Goal: Navigation & Orientation: Find specific page/section

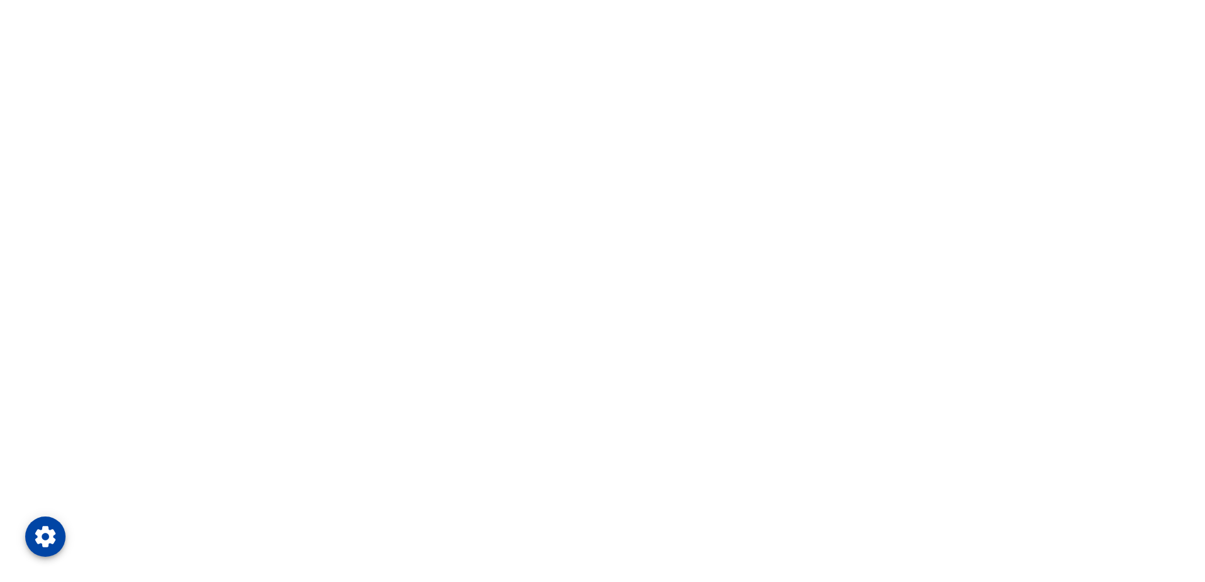
drag, startPoint x: 250, startPoint y: 287, endPoint x: 264, endPoint y: 281, distance: 15.8
click at [250, 0] on html at bounding box center [602, 0] width 1205 height 0
click at [217, 0] on html at bounding box center [602, 0] width 1205 height 0
drag, startPoint x: 459, startPoint y: 112, endPoint x: 415, endPoint y: 315, distance: 208.3
click at [415, 0] on html at bounding box center [602, 0] width 1205 height 0
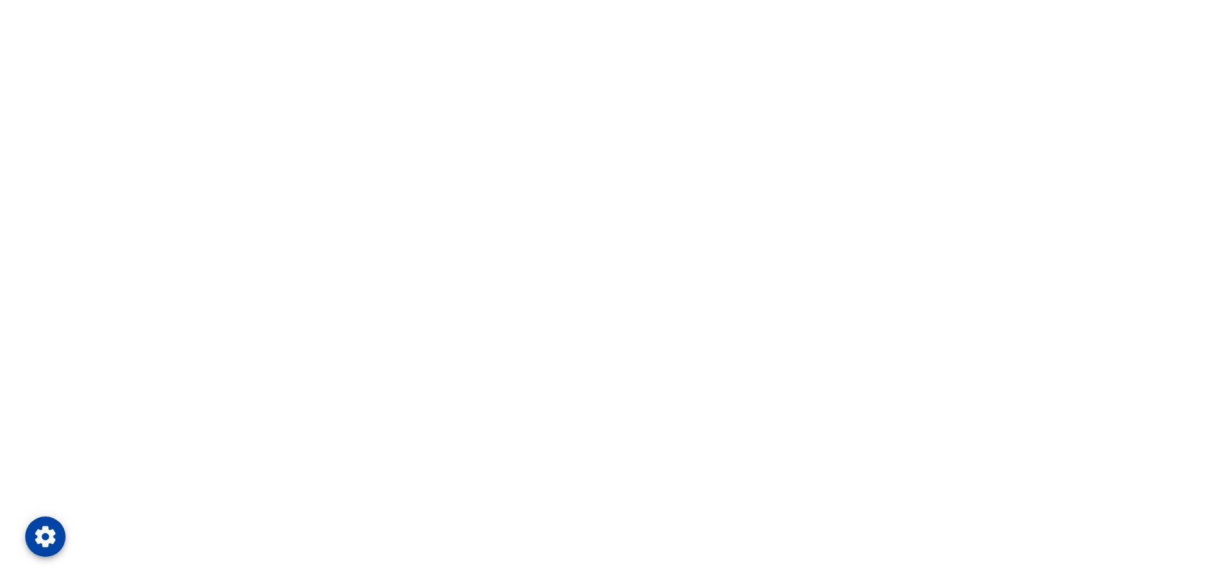
drag, startPoint x: 479, startPoint y: 264, endPoint x: 437, endPoint y: 277, distance: 44.1
click at [437, 0] on html at bounding box center [602, 0] width 1205 height 0
drag, startPoint x: 430, startPoint y: 277, endPoint x: 428, endPoint y: 249, distance: 28.5
click at [428, 0] on html at bounding box center [602, 0] width 1205 height 0
click at [1018, 0] on html at bounding box center [602, 0] width 1205 height 0
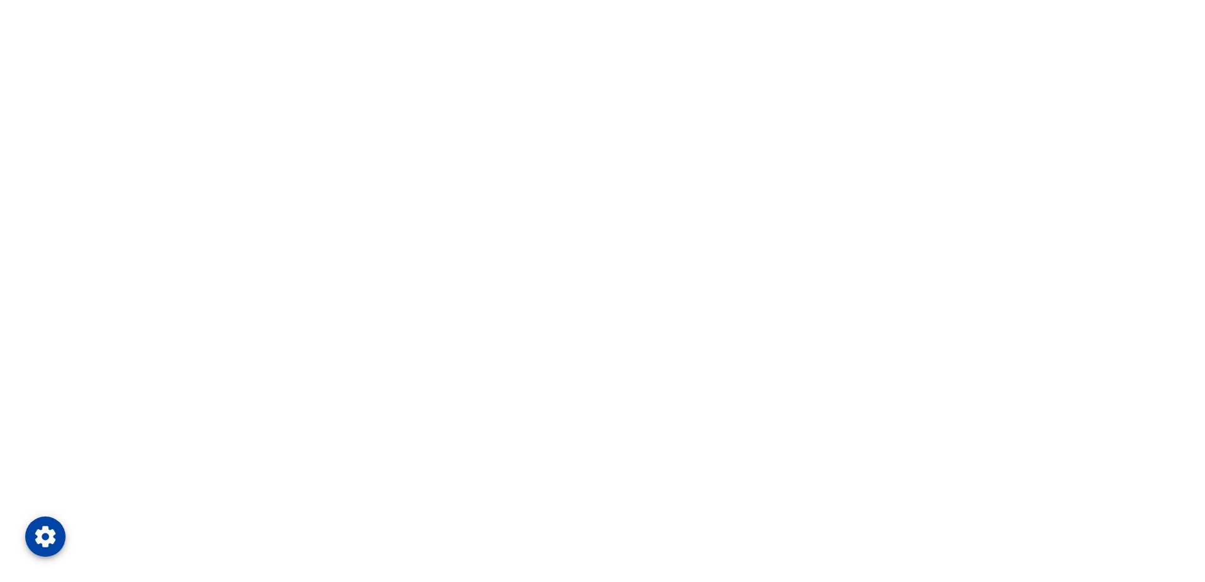
click at [275, 0] on html at bounding box center [602, 0] width 1205 height 0
click at [294, 0] on html at bounding box center [602, 0] width 1205 height 0
